Goal: Check status: Check status

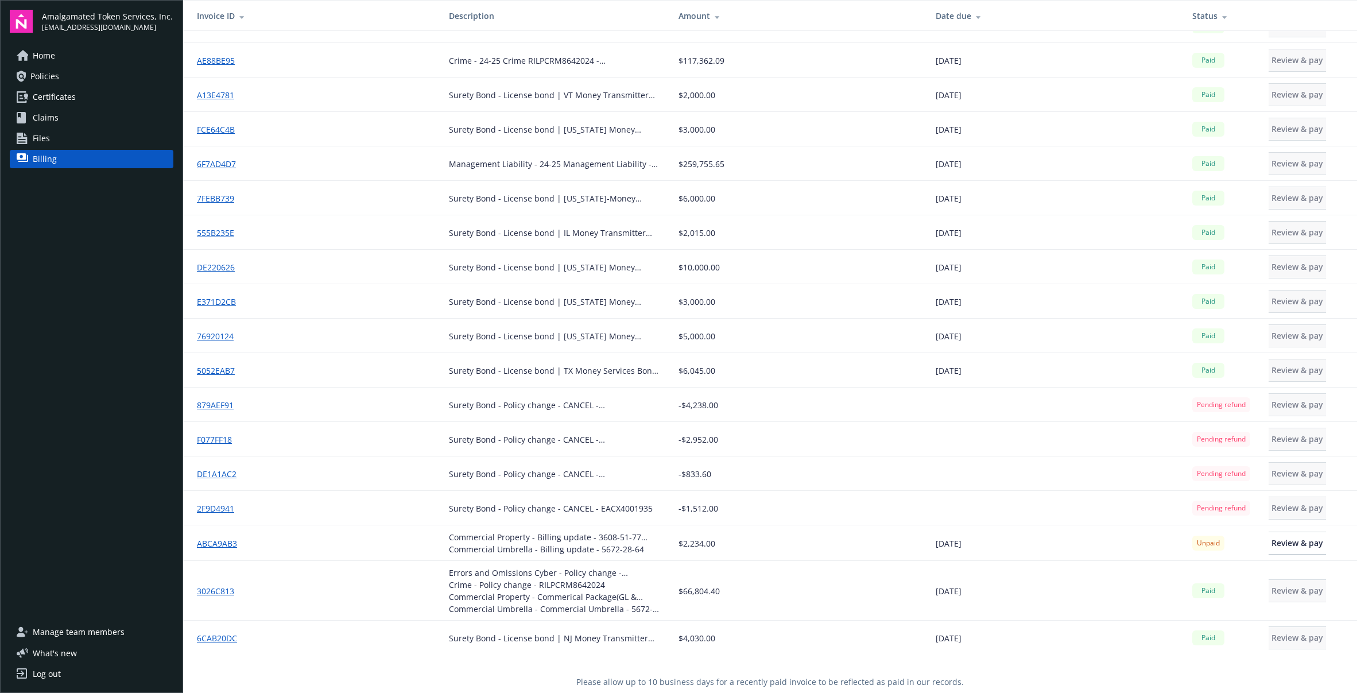
scroll to position [154, 0]
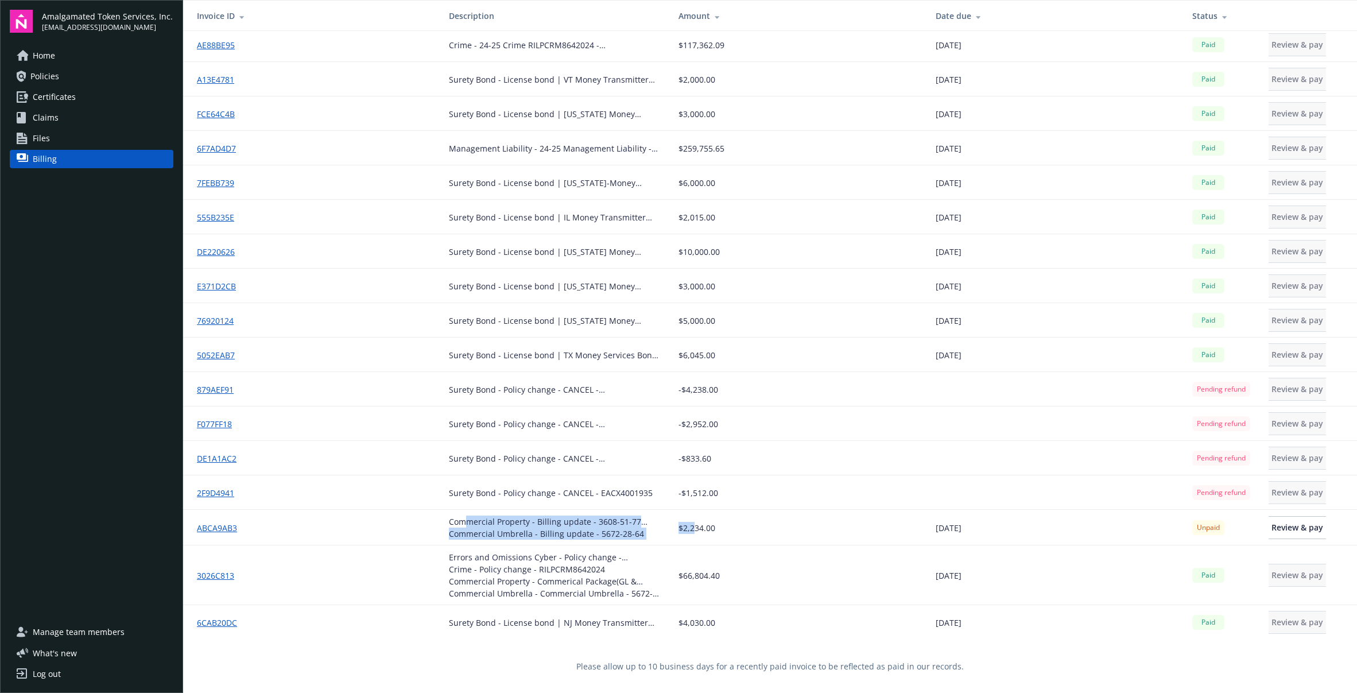
drag, startPoint x: 458, startPoint y: 521, endPoint x: 687, endPoint y: 525, distance: 229.7
click at [687, 525] on tr "ABCA9AB3 Commercial Property - Billing update - 3608-51-77 WUC Commercial Umbre…" at bounding box center [770, 528] width 1174 height 36
drag, startPoint x: 687, startPoint y: 525, endPoint x: 738, endPoint y: 535, distance: 51.9
click at [688, 525] on span "$2,234.00" at bounding box center [697, 528] width 37 height 12
drag, startPoint x: 668, startPoint y: 528, endPoint x: 448, endPoint y: 528, distance: 219.9
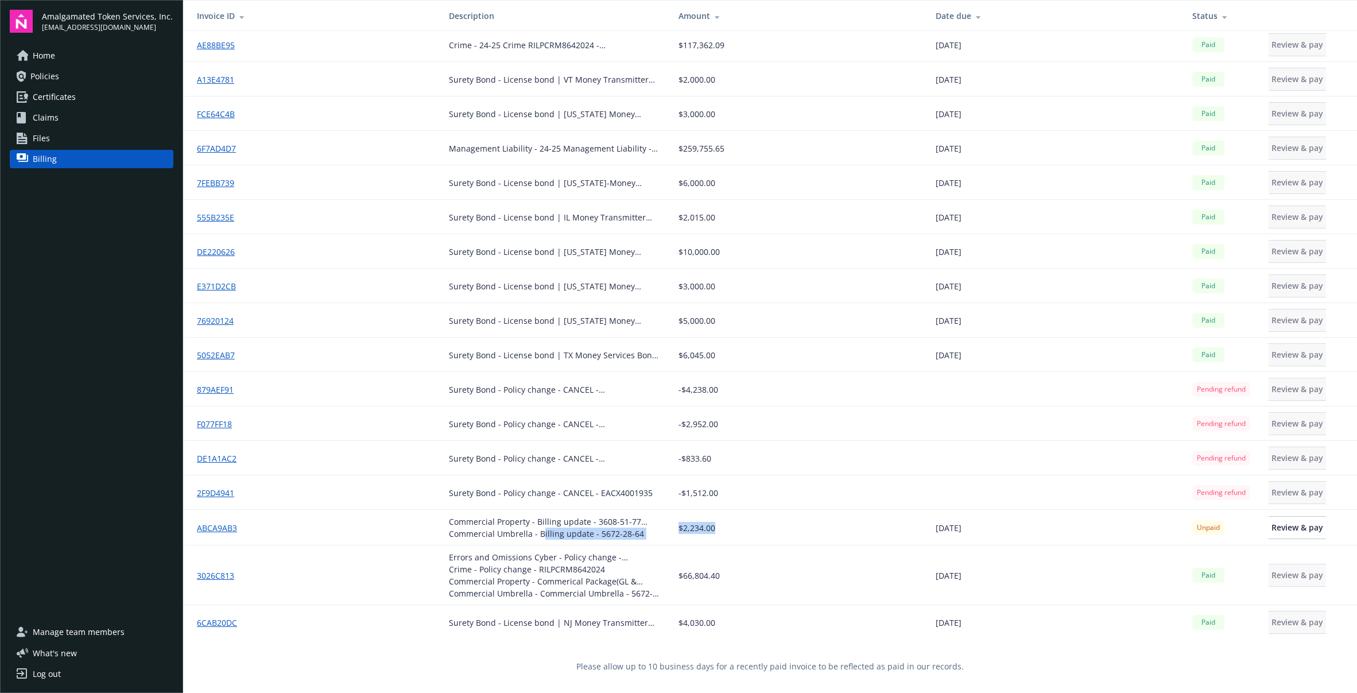
click at [455, 527] on tr "ABCA9AB3 Commercial Property - Billing update - 3608-51-77 WUC Commercial Umbre…" at bounding box center [770, 528] width 1174 height 36
click at [449, 528] on div "Commercial Umbrella - Billing update - 5672-28-64" at bounding box center [554, 534] width 211 height 12
drag, startPoint x: 445, startPoint y: 523, endPoint x: 745, endPoint y: 539, distance: 300.1
click at [715, 538] on tr "ABCA9AB3 Commercial Property - Billing update - 3608-51-77 WUC Commercial Umbre…" at bounding box center [770, 528] width 1174 height 36
click at [757, 539] on td "$2,234.00" at bounding box center [797, 528] width 257 height 36
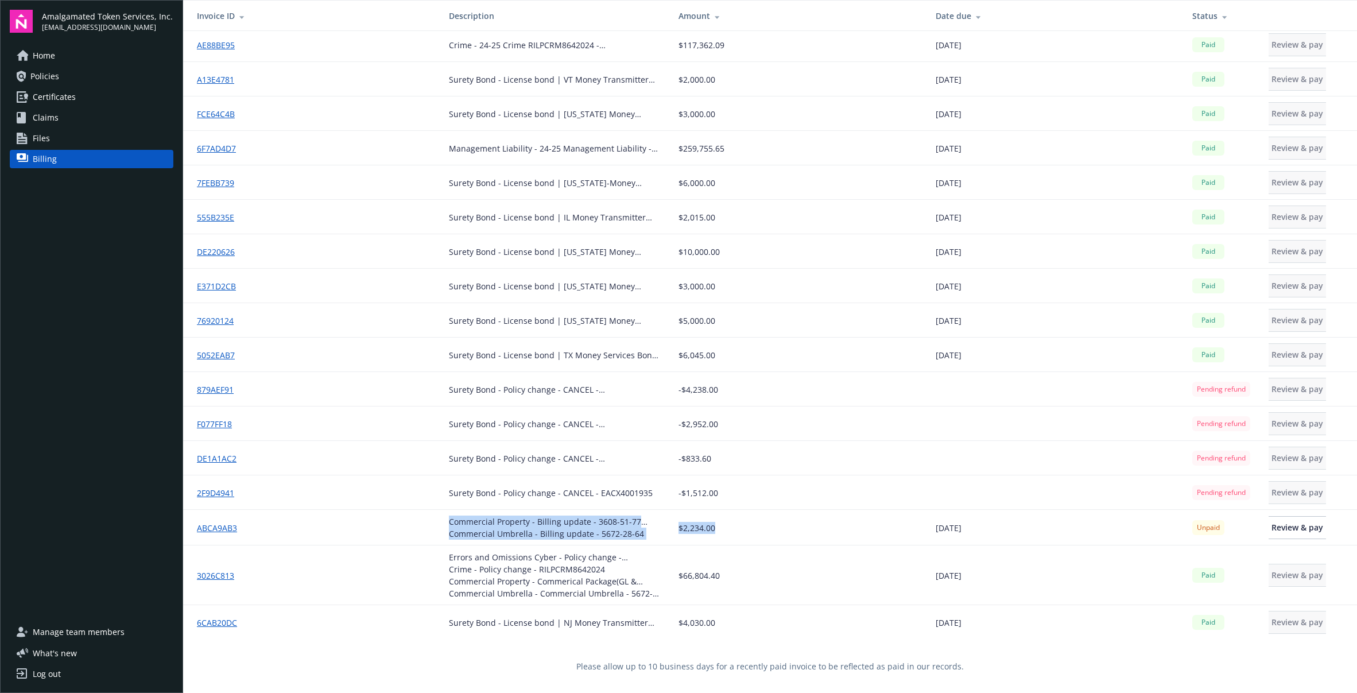
drag, startPoint x: 381, startPoint y: 527, endPoint x: 359, endPoint y: 528, distance: 22.4
click at [359, 528] on tr "ABCA9AB3 Commercial Property - Billing update - 3608-51-77 WUC Commercial Umbre…" at bounding box center [770, 528] width 1174 height 36
click at [359, 528] on div "ABCA9AB3" at bounding box center [314, 528] width 234 height 12
drag, startPoint x: 389, startPoint y: 528, endPoint x: 748, endPoint y: 537, distance: 359.0
click at [708, 536] on tr "ABCA9AB3 Commercial Property - Billing update - 3608-51-77 WUC Commercial Umbre…" at bounding box center [770, 528] width 1174 height 36
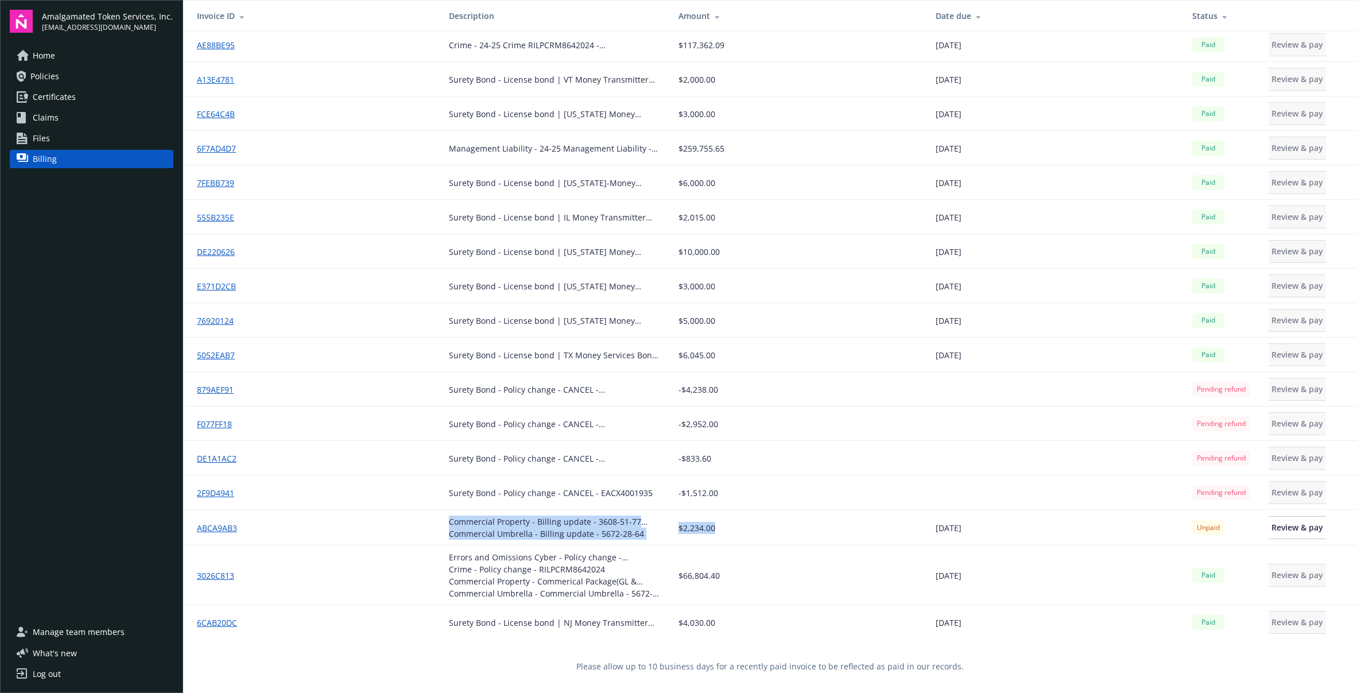
click at [749, 537] on td "$2,234.00" at bounding box center [797, 528] width 257 height 36
